Goal: Task Accomplishment & Management: Manage account settings

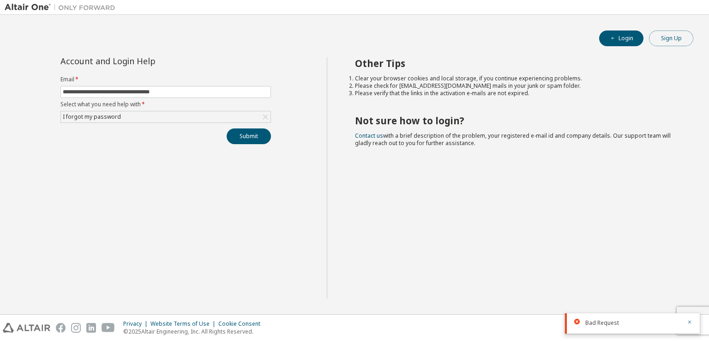
click at [652, 37] on button "Sign Up" at bounding box center [671, 38] width 44 height 16
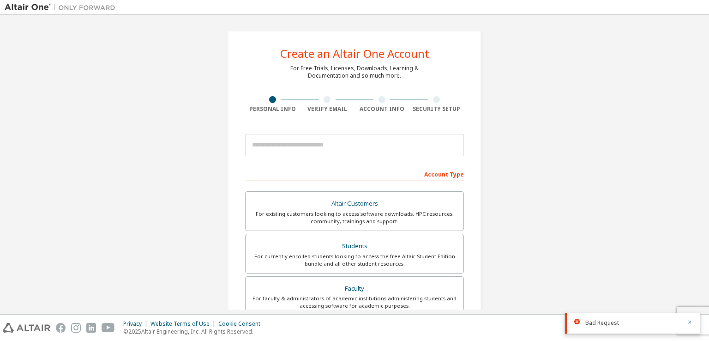
click at [35, 3] on img at bounding box center [62, 7] width 115 height 9
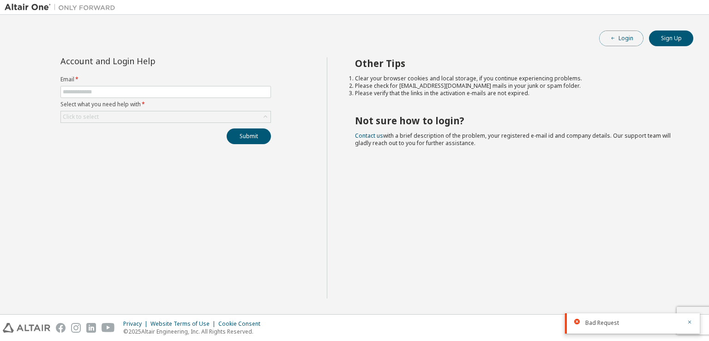
click at [632, 40] on button "Login" at bounding box center [621, 38] width 44 height 16
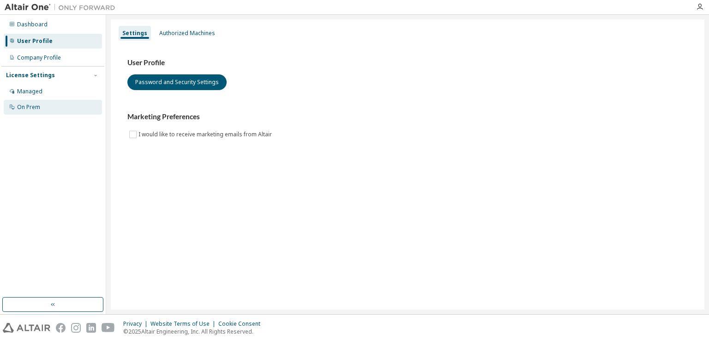
click at [21, 112] on div "On Prem" at bounding box center [53, 107] width 98 height 15
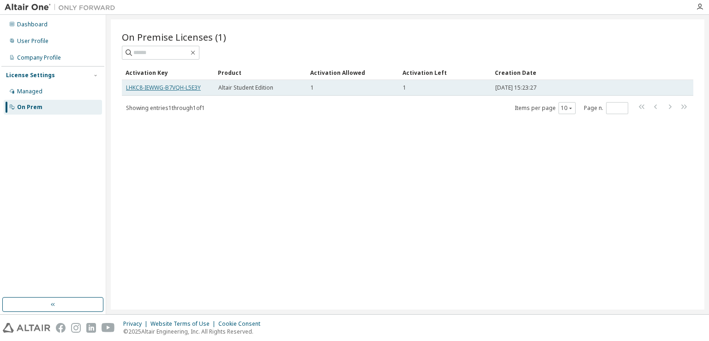
click at [162, 87] on link "LHKC8-IEWWG-B7VQH-L5E3Y" at bounding box center [163, 88] width 75 height 8
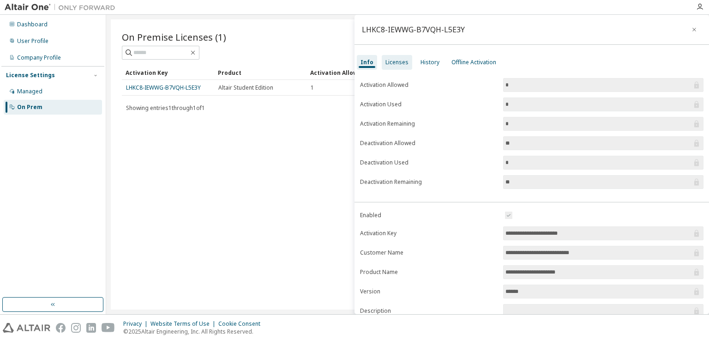
click at [402, 66] on div "Licenses" at bounding box center [397, 62] width 30 height 15
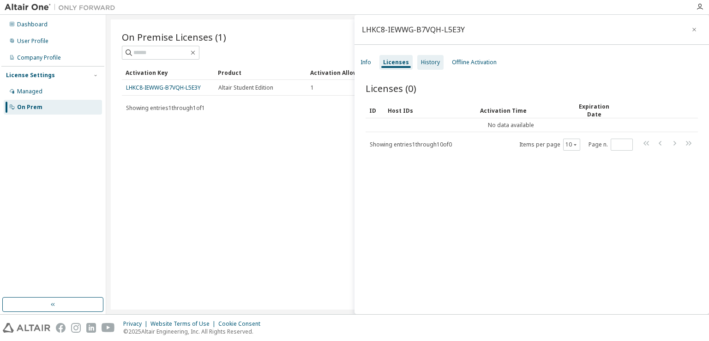
click at [428, 65] on div "History" at bounding box center [430, 62] width 19 height 7
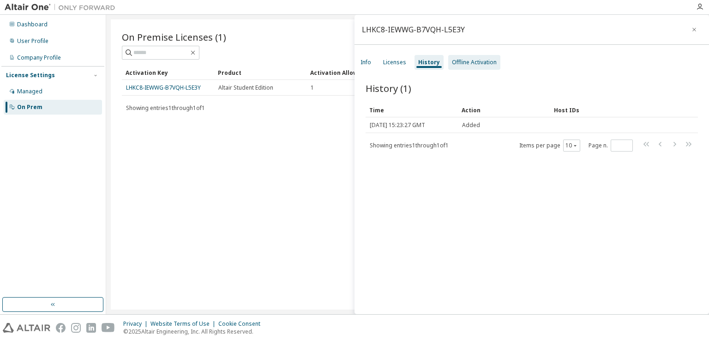
click at [468, 61] on div "Offline Activation" at bounding box center [474, 62] width 45 height 7
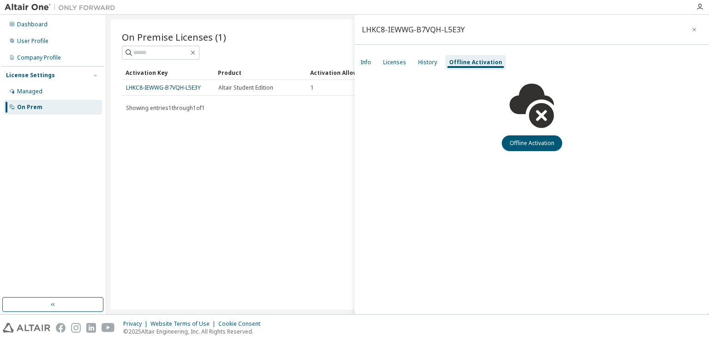
click at [267, 174] on div "On Premise Licenses (1) Clear Load Save Save As Field Operator Value Select fil…" at bounding box center [408, 164] width 594 height 290
click at [693, 24] on button "button" at bounding box center [694, 29] width 15 height 15
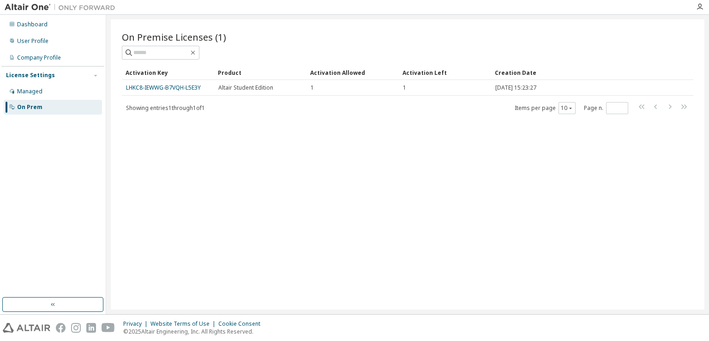
click at [336, 145] on div "On Premise Licenses (1) Clear Load Save Save As Field Operator Value Select fil…" at bounding box center [408, 164] width 594 height 290
click at [68, 91] on div "Managed" at bounding box center [53, 91] width 98 height 15
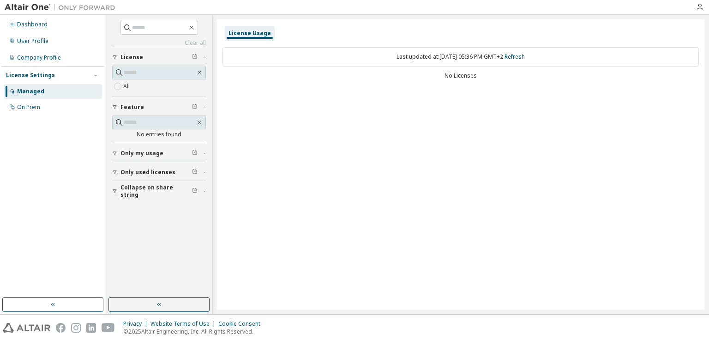
click at [205, 171] on icon "button" at bounding box center [205, 172] width 6 height 3
click at [38, 106] on div "On Prem" at bounding box center [28, 106] width 23 height 7
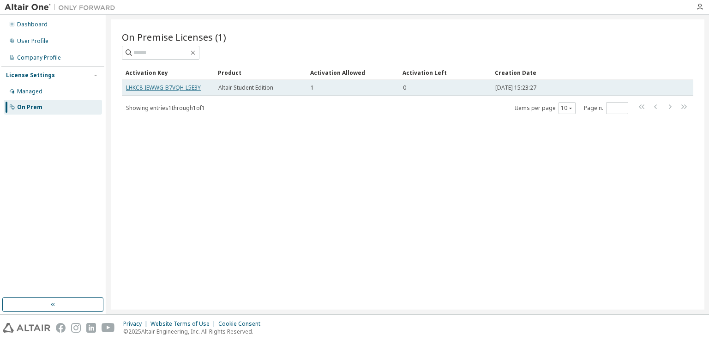
click at [174, 89] on link "LHKC8-IEWWG-B7VQH-L5E3Y" at bounding box center [163, 88] width 75 height 8
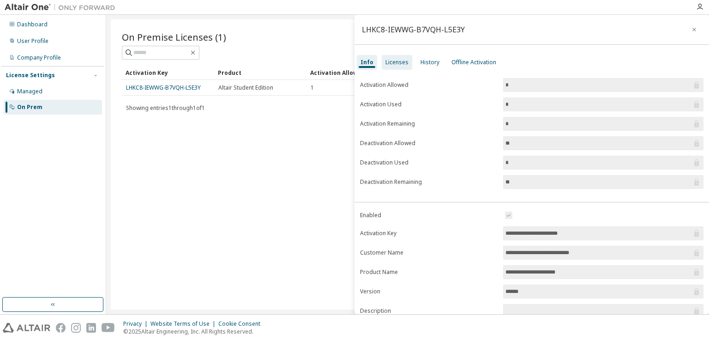
click at [398, 65] on div "Licenses" at bounding box center [397, 62] width 23 height 7
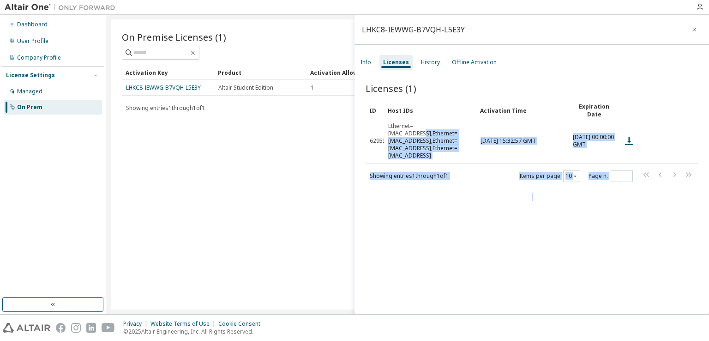
drag, startPoint x: 451, startPoint y: 132, endPoint x: 316, endPoint y: 115, distance: 135.4
click at [310, 116] on main "LHKC8-IEWWG-B7VQH-L5E3Y Info Licenses History Offline Activation Licenses (1) C…" at bounding box center [407, 164] width 603 height 299
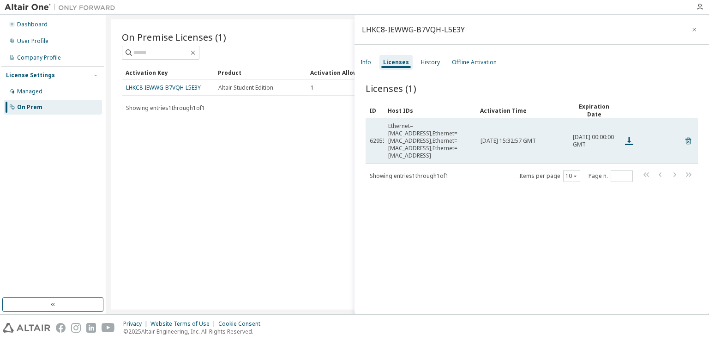
click at [376, 125] on td "62953" at bounding box center [375, 140] width 18 height 45
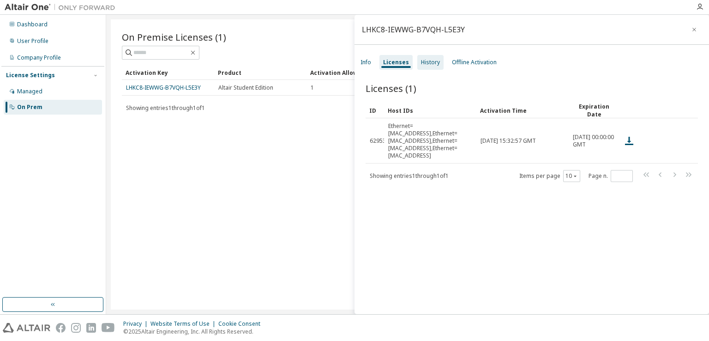
click at [427, 60] on div "History" at bounding box center [430, 62] width 19 height 7
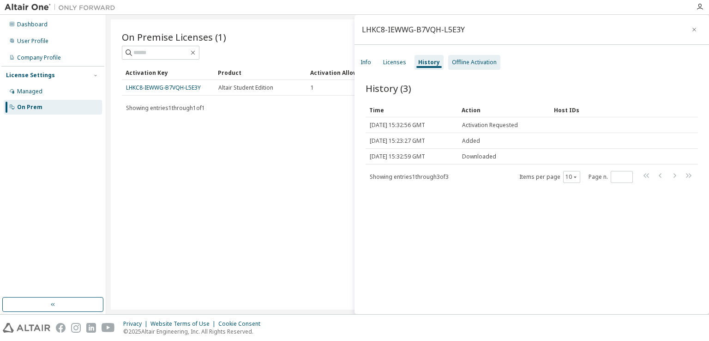
click at [471, 63] on div "Offline Activation" at bounding box center [474, 62] width 45 height 7
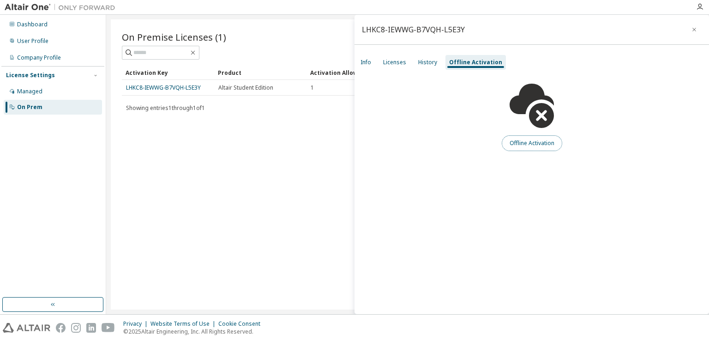
click at [535, 145] on button "Offline Activation" at bounding box center [532, 143] width 60 height 16
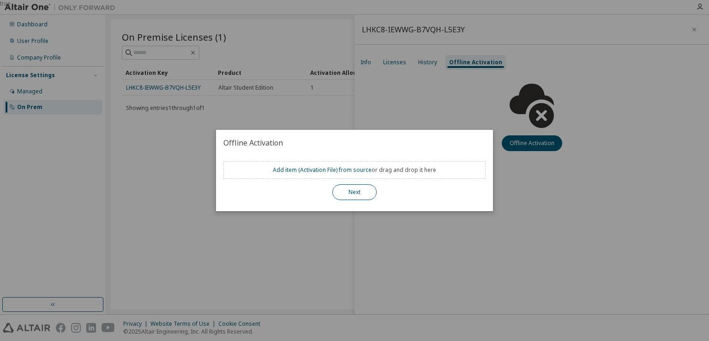
click at [359, 193] on button "Next" at bounding box center [354, 192] width 44 height 16
click at [358, 193] on button "Next" at bounding box center [354, 192] width 44 height 16
click at [392, 115] on div "true" at bounding box center [354, 170] width 709 height 341
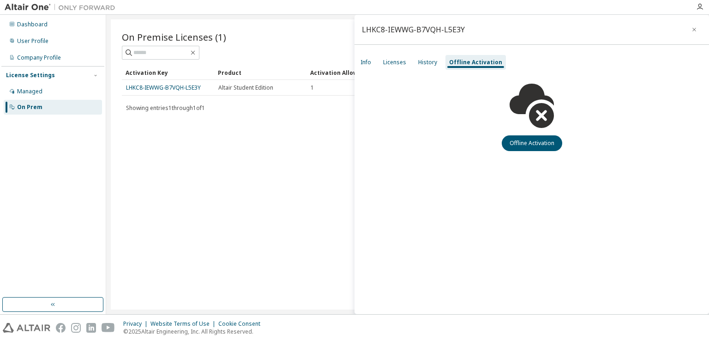
drag, startPoint x: 222, startPoint y: 166, endPoint x: 220, endPoint y: 158, distance: 8.6
click at [222, 166] on div "On Premise Licenses (1) Clear Load Save Save As Field Operator Value Select fil…" at bounding box center [408, 164] width 594 height 290
click at [48, 54] on div "Company Profile" at bounding box center [39, 57] width 44 height 7
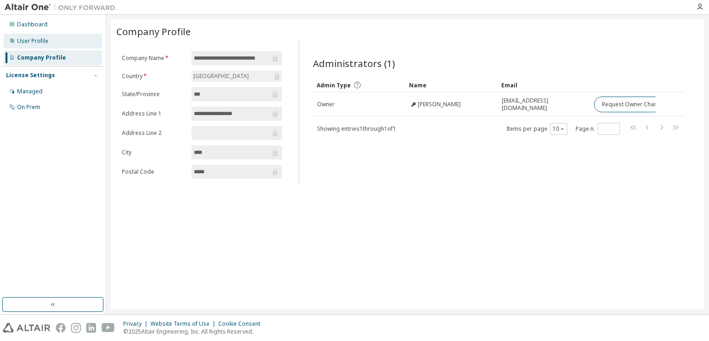
click at [66, 37] on div "User Profile" at bounding box center [53, 41] width 98 height 15
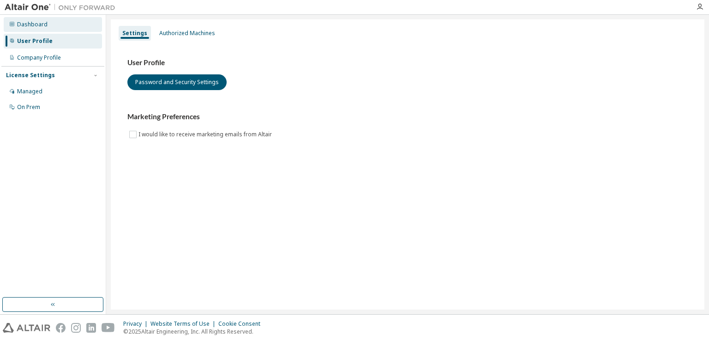
click at [64, 23] on div "Dashboard" at bounding box center [53, 24] width 98 height 15
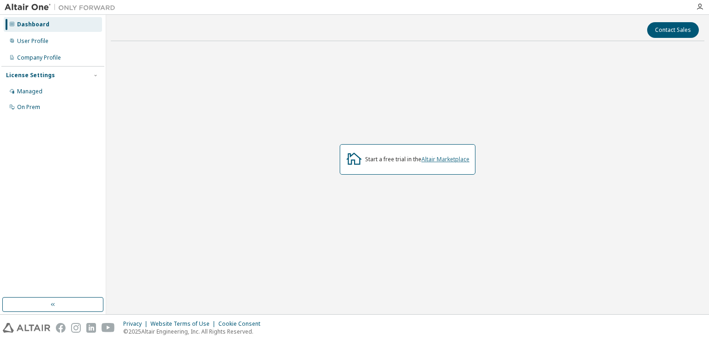
click at [454, 160] on link "Altair Marketplace" at bounding box center [446, 159] width 48 height 8
